Goal: Communication & Community: Connect with others

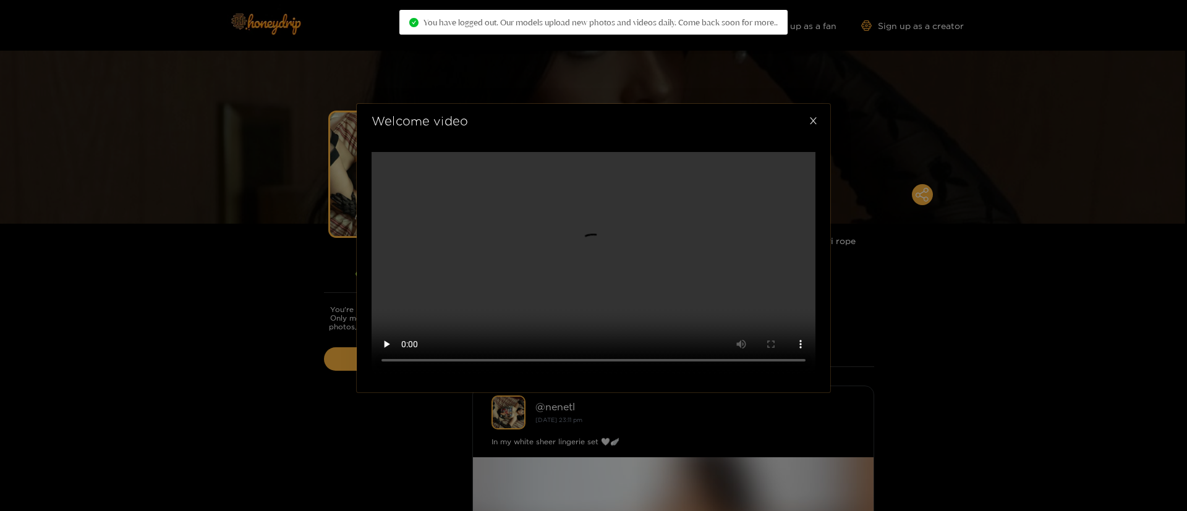
click at [819, 138] on span "Close" at bounding box center [813, 121] width 35 height 35
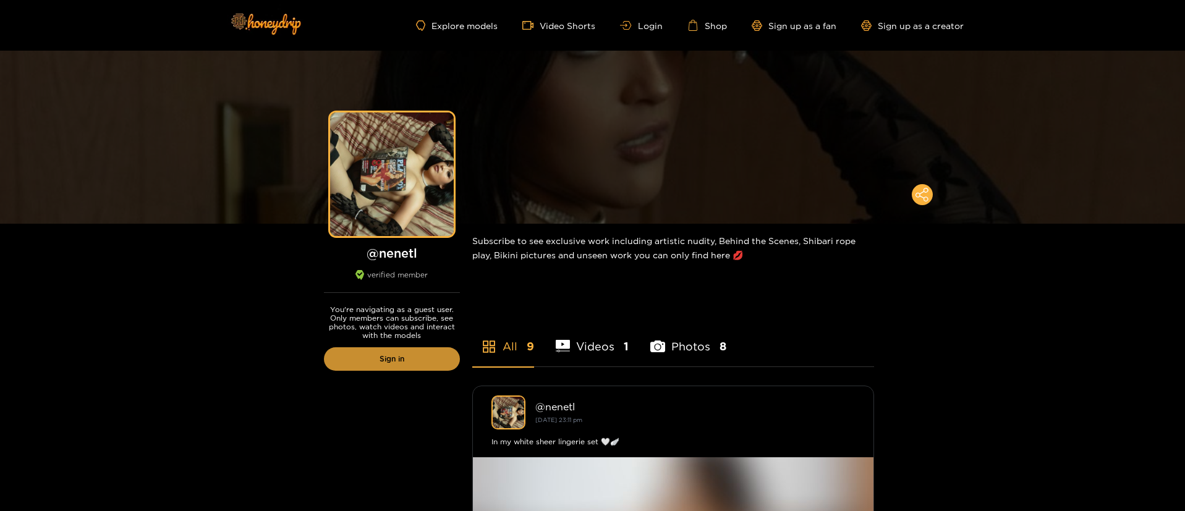
click at [379, 363] on link "Sign in" at bounding box center [392, 358] width 136 height 23
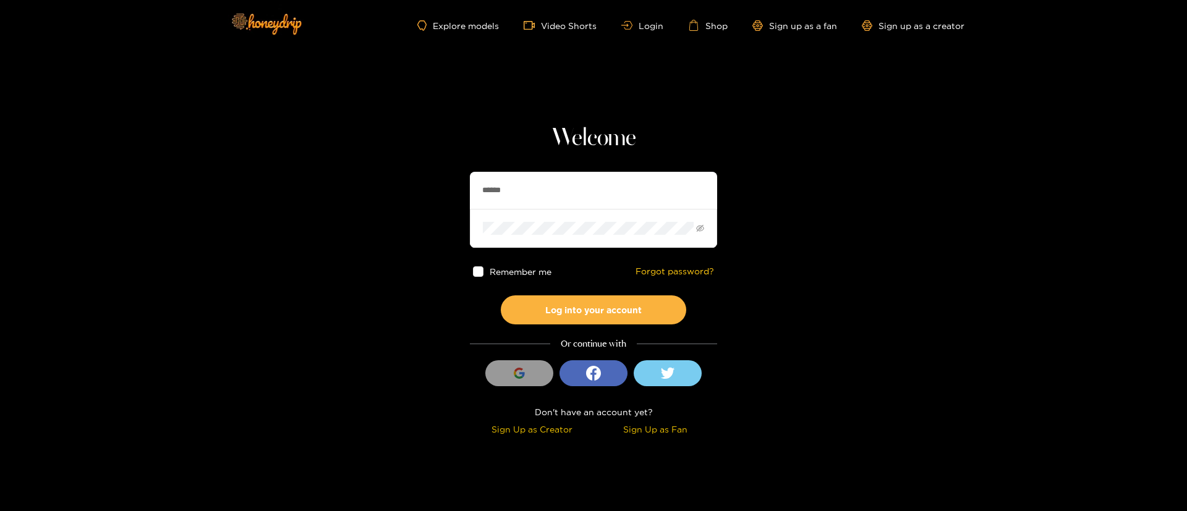
click at [523, 190] on input "******" at bounding box center [593, 190] width 247 height 37
type input "**********"
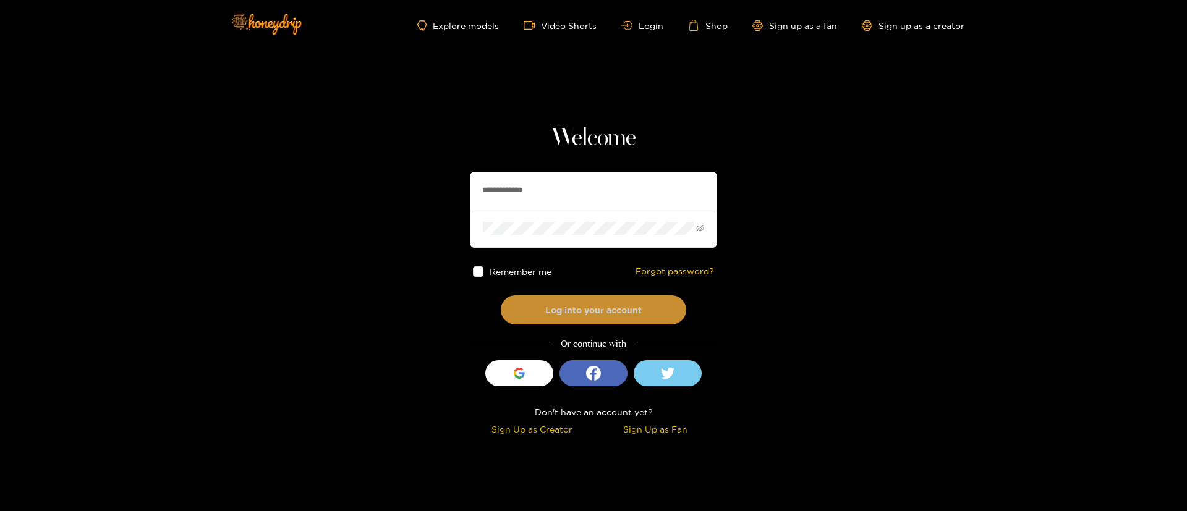
click at [613, 298] on button "Log into your account" at bounding box center [593, 309] width 185 height 29
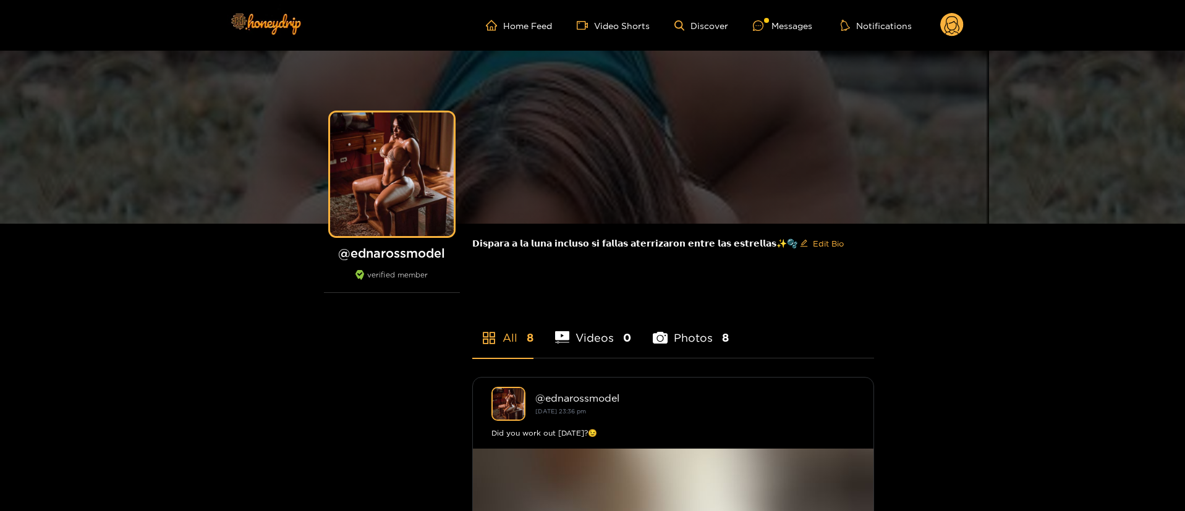
click at [795, 34] on ul "Home Feed Video Shorts Discover Messages Notifications" at bounding box center [725, 25] width 478 height 25
click at [789, 27] on div "Messages" at bounding box center [782, 26] width 59 height 14
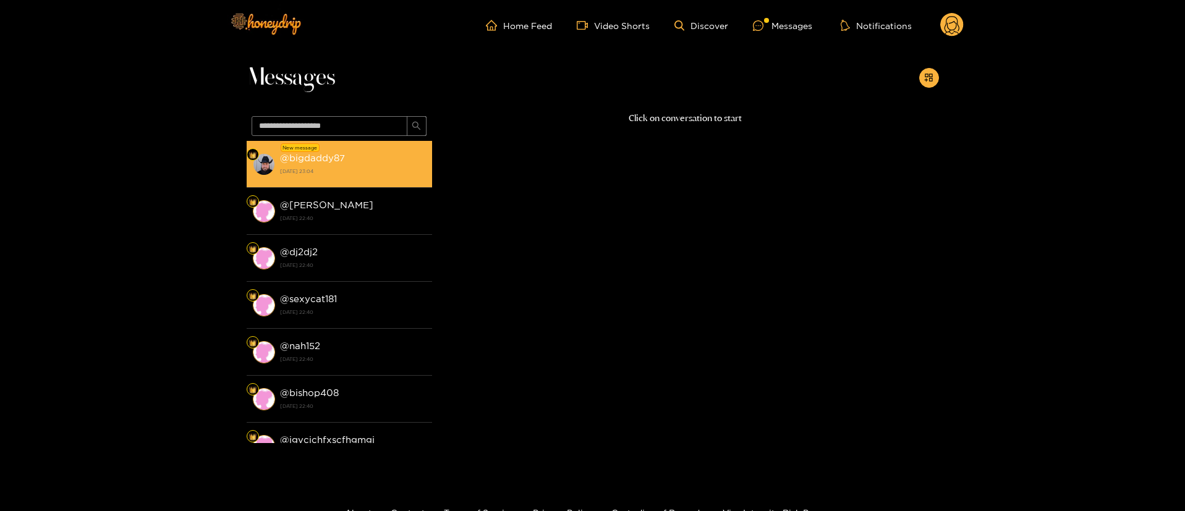
click at [318, 164] on div "@ bigdaddy87 [DATE] 23:04" at bounding box center [353, 164] width 146 height 28
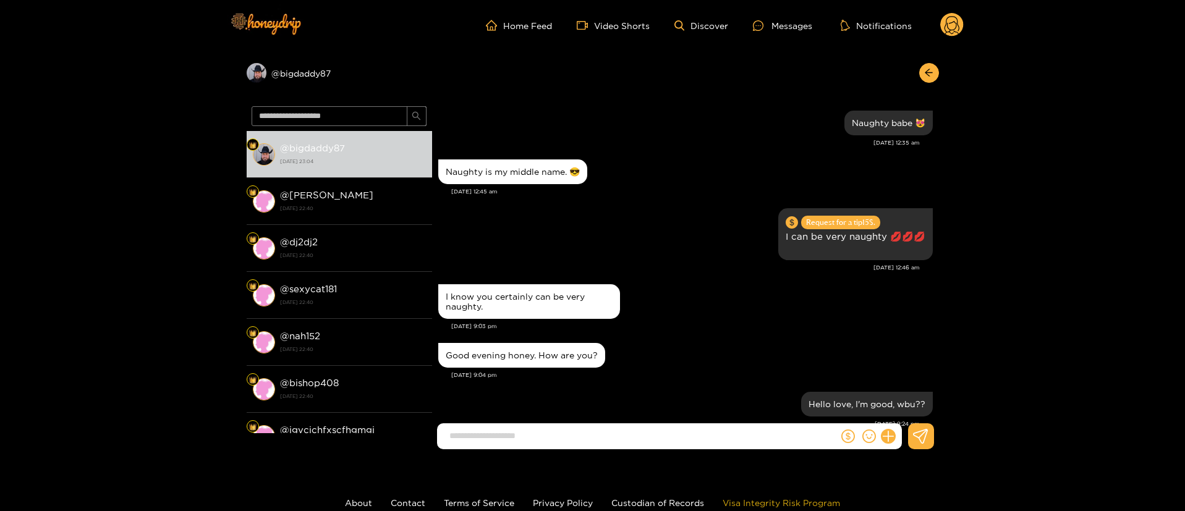
scroll to position [1026, 0]
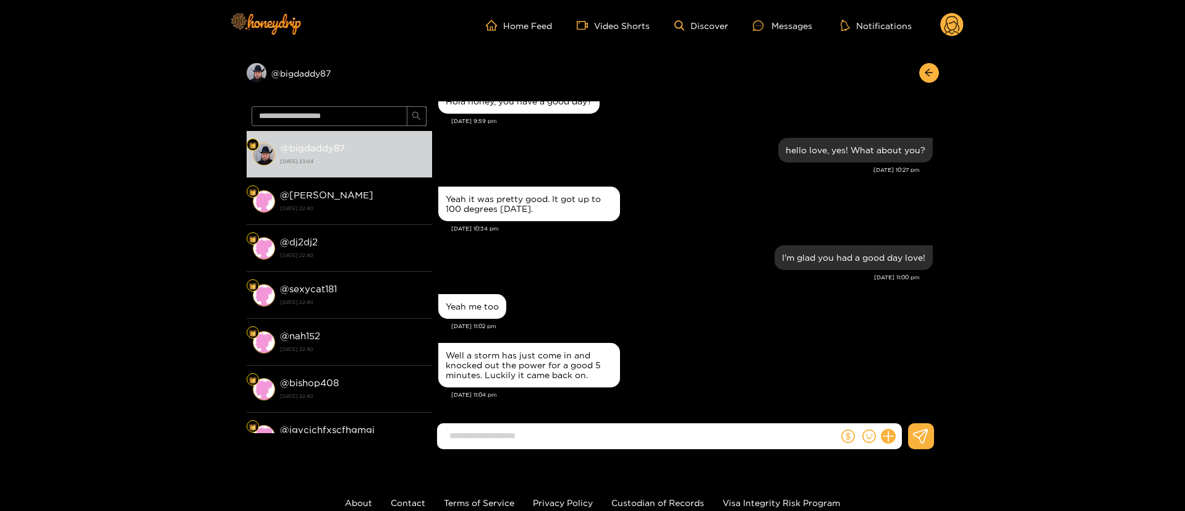
click at [636, 436] on input at bounding box center [640, 436] width 395 height 20
click at [559, 442] on input at bounding box center [640, 436] width 395 height 20
click at [605, 442] on input at bounding box center [640, 436] width 395 height 20
click at [660, 287] on div "I'm glad you had a good day love! Aug. 19, 11:00 pm" at bounding box center [685, 266] width 495 height 49
click at [496, 382] on div "Well a storm has just come in and knocked out the power for a good 5 minutes. L…" at bounding box center [529, 365] width 182 height 45
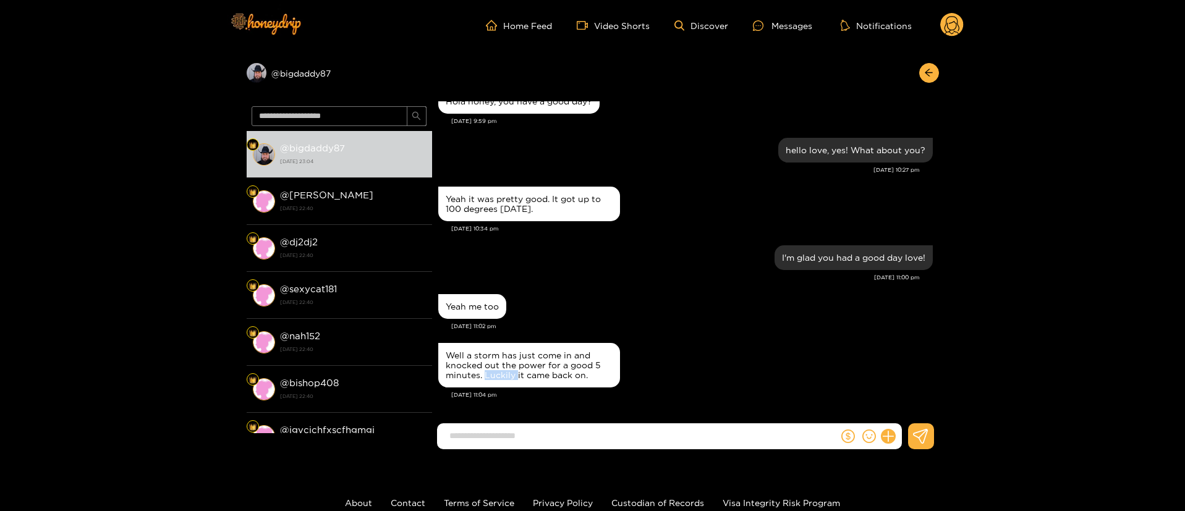
click at [496, 383] on div "Well a storm has just come in and knocked out the power for a good 5 minutes. L…" at bounding box center [529, 365] width 182 height 45
click at [497, 381] on div "Well a storm has just come in and knocked out the power for a good 5 minutes. L…" at bounding box center [529, 365] width 182 height 45
copy div "Well a storm has just come in and knocked out the power for a good 5 minutes. L…"
click at [615, 428] on input at bounding box center [640, 436] width 395 height 20
paste input "**********"
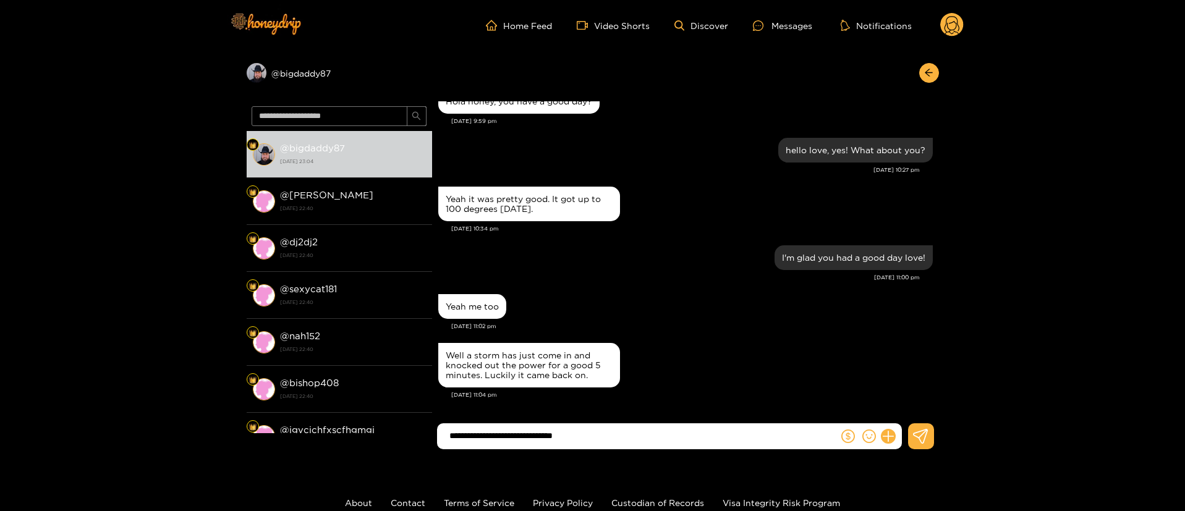
type input "**********"
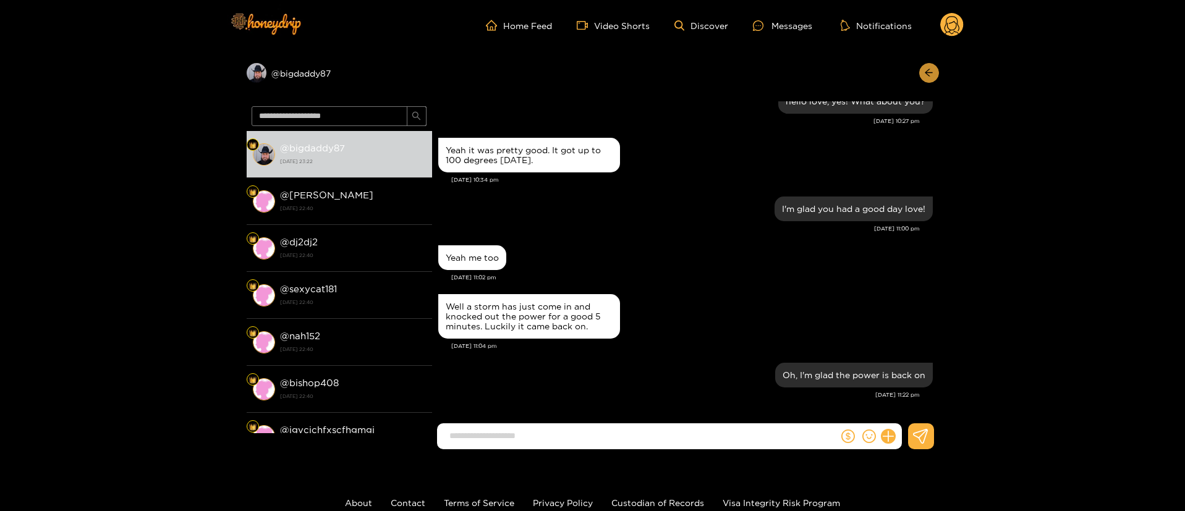
click at [930, 69] on icon "arrow-left" at bounding box center [928, 72] width 9 height 9
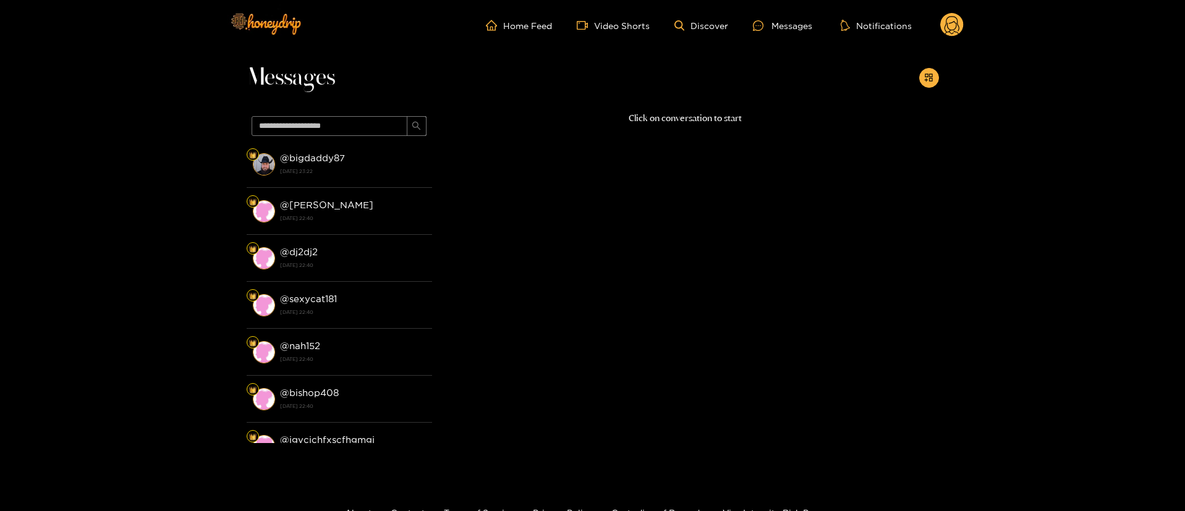
click at [946, 23] on circle at bounding box center [951, 24] width 23 height 23
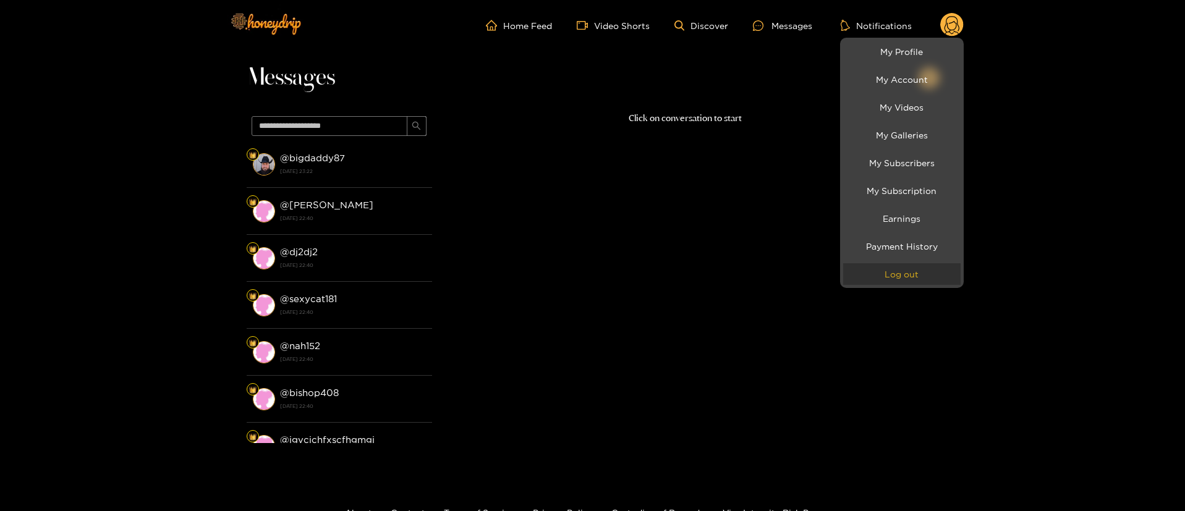
click at [908, 270] on button "Log out" at bounding box center [901, 274] width 117 height 22
